Goal: Find specific fact: Find specific fact

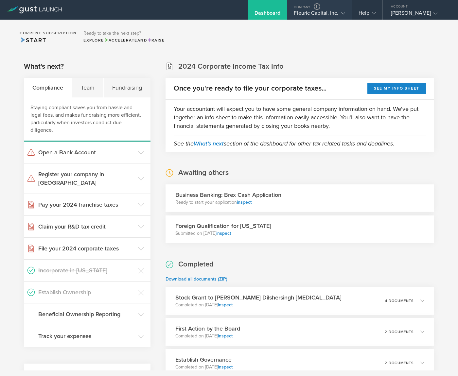
click at [323, 14] on div "Fleuric Capital, Inc." at bounding box center [319, 15] width 51 height 10
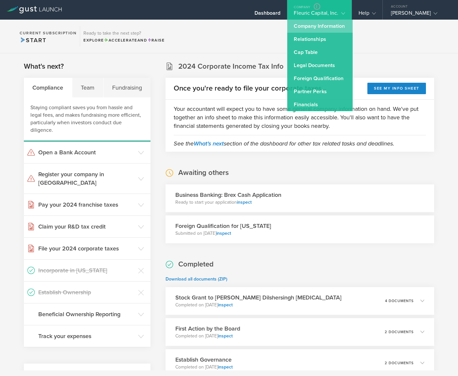
click at [323, 27] on link "Company Information" at bounding box center [319, 26] width 65 height 13
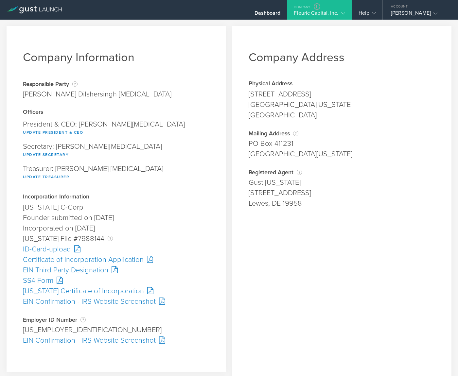
click at [31, 96] on div "[PERSON_NAME] Dilshersingh [MEDICAL_DATA]" at bounding box center [97, 94] width 148 height 10
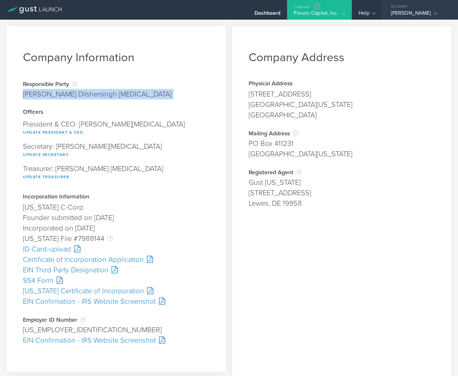
copy div "[PERSON_NAME] Dilshersingh [MEDICAL_DATA]"
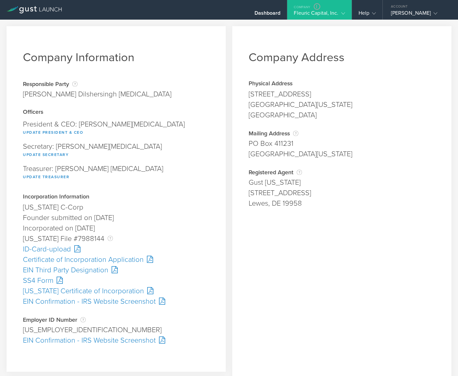
click at [374, 149] on div "[GEOGRAPHIC_DATA][US_STATE]" at bounding box center [342, 154] width 186 height 10
click at [90, 238] on div "[US_STATE] File #7988144 The [US_STATE] File Number is issued by the state of […" at bounding box center [116, 239] width 186 height 10
copy div "7988144"
